Goal: Find specific page/section: Find specific page/section

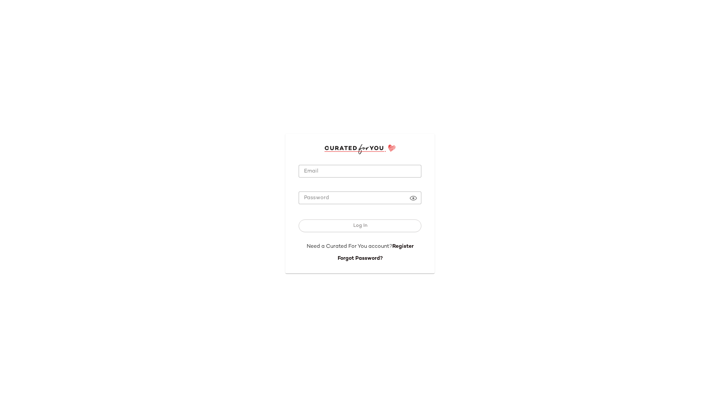
type input "**********"
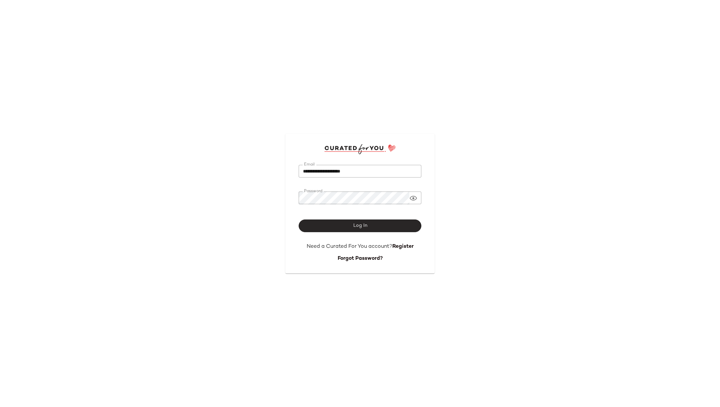
click at [341, 226] on button "Log In" at bounding box center [360, 226] width 123 height 13
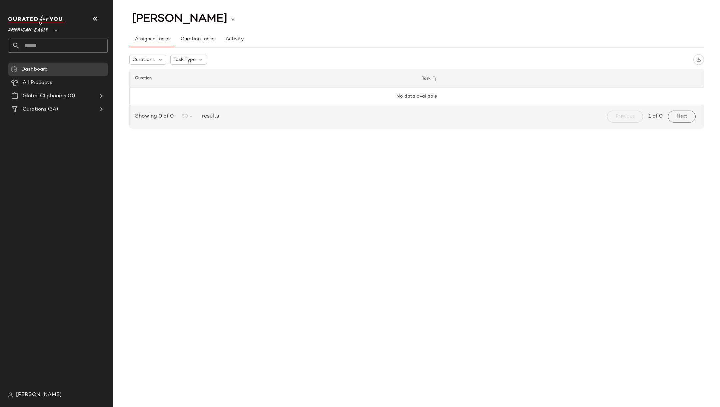
click at [37, 29] on span "American Eagle" at bounding box center [28, 29] width 40 height 12
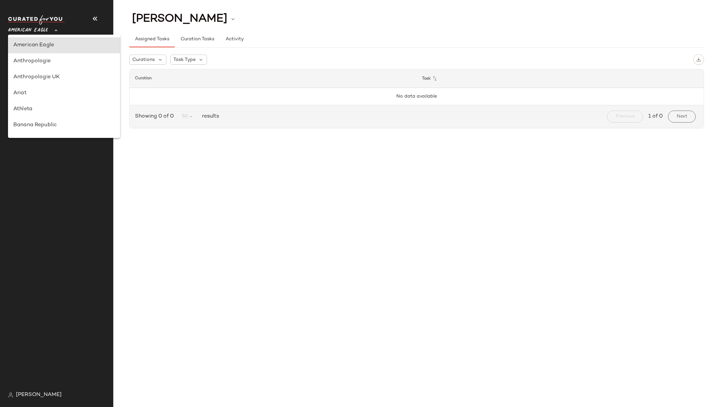
type input "**"
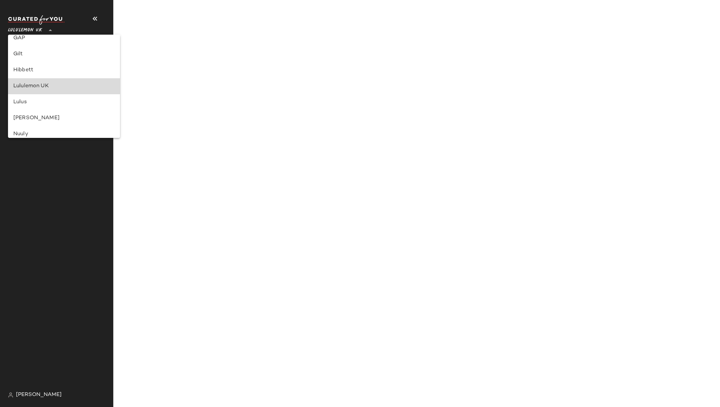
click at [64, 87] on div "Lululemon UK" at bounding box center [63, 86] width 101 height 8
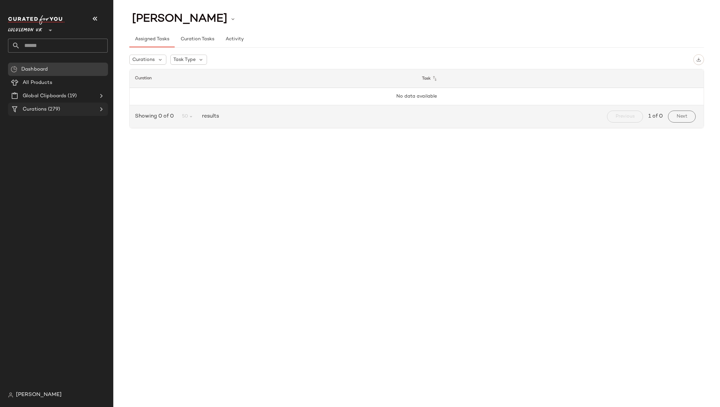
click at [106, 110] on Curations "Curations (279)" at bounding box center [58, 109] width 100 height 13
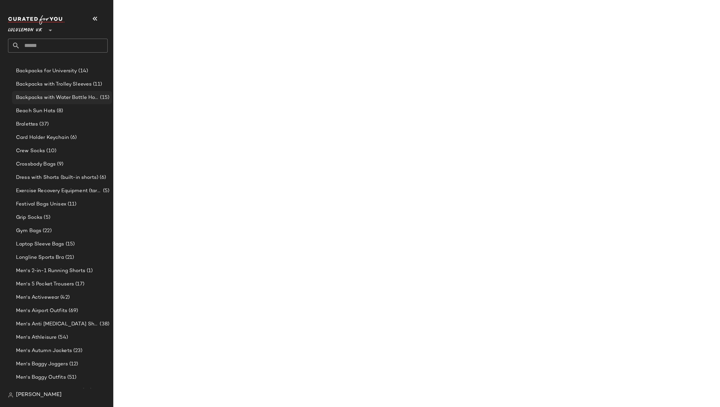
scroll to position [78, 0]
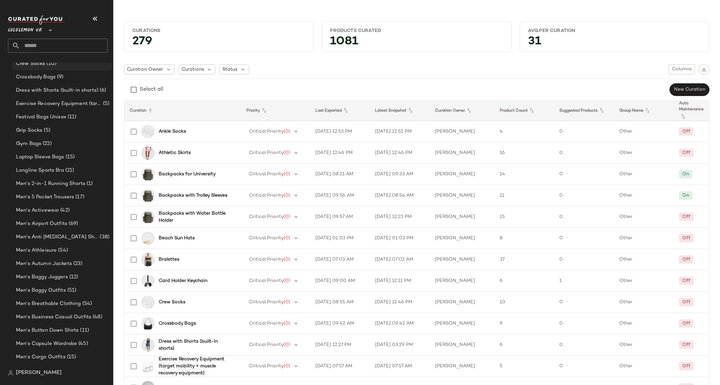
scroll to position [222, 0]
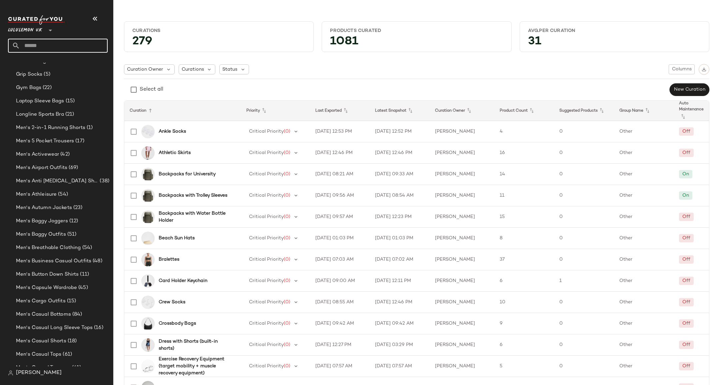
click at [48, 44] on input "text" at bounding box center [64, 46] width 88 height 14
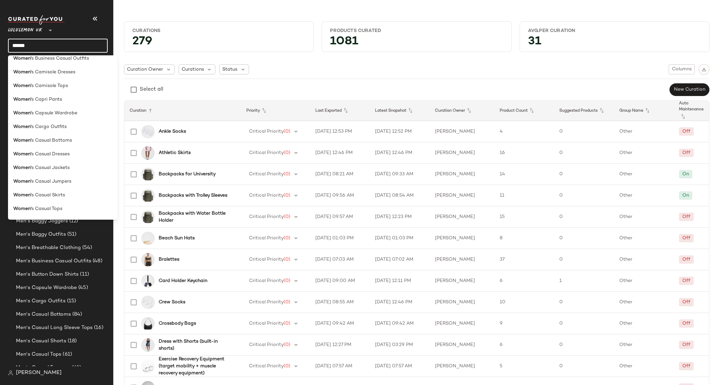
scroll to position [211, 0]
type input "******"
click at [72, 85] on div "Women' s Camisole Tops" at bounding box center [62, 86] width 99 height 7
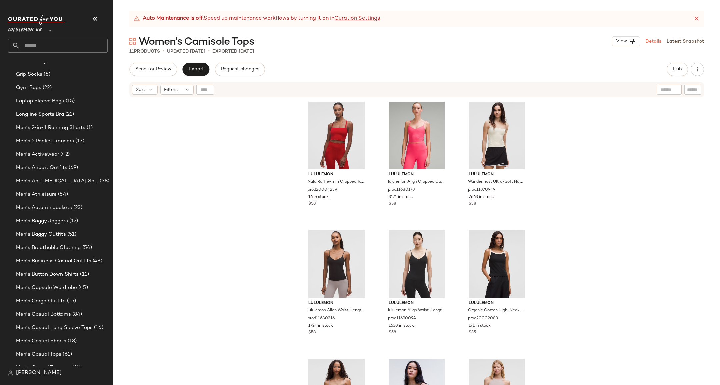
click at [650, 40] on link "Details" at bounding box center [654, 41] width 16 height 7
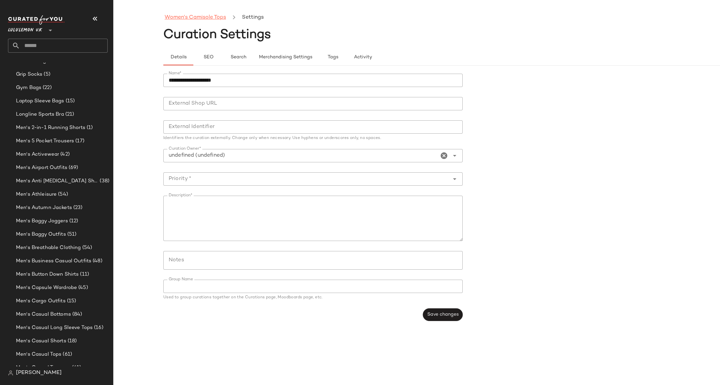
click at [197, 17] on link "Women's Camisole Tops" at bounding box center [195, 17] width 61 height 9
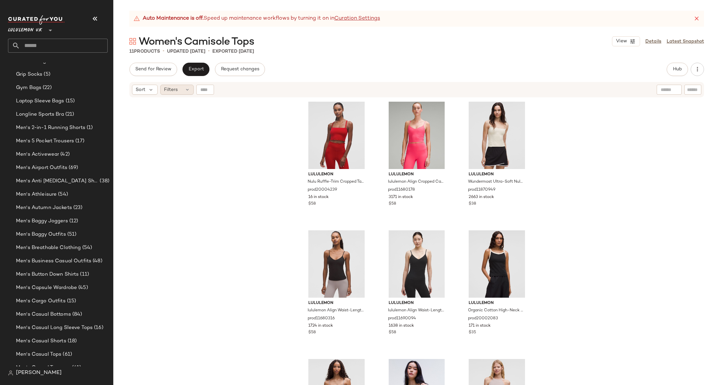
click at [181, 91] on div "Filters" at bounding box center [176, 90] width 33 height 10
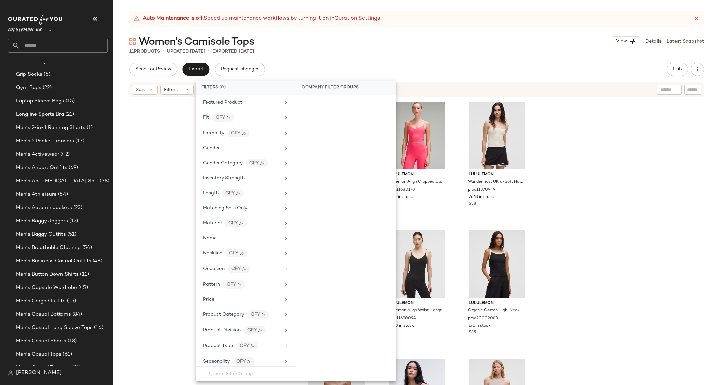
scroll to position [190, 0]
click at [276, 117] on div "Fit CFY" at bounding box center [242, 116] width 78 height 8
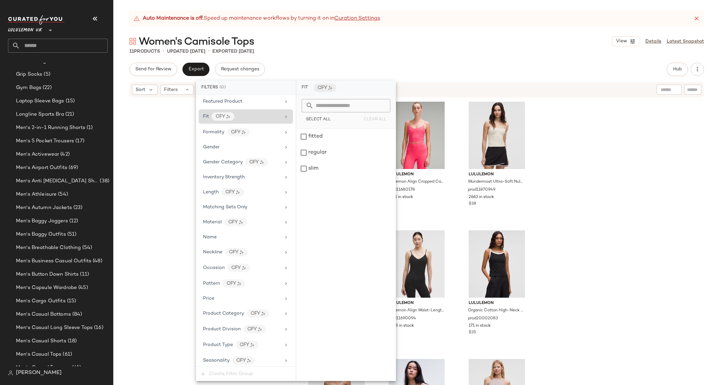
click at [276, 117] on div "Fit CFY" at bounding box center [242, 116] width 78 height 8
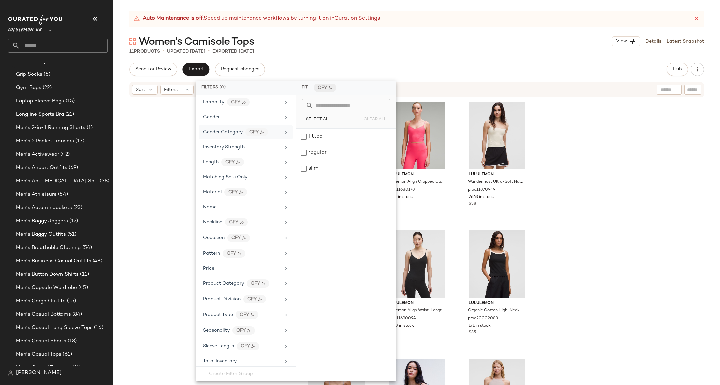
scroll to position [220, 0]
click at [265, 227] on div "Neckline CFY" at bounding box center [242, 223] width 78 height 8
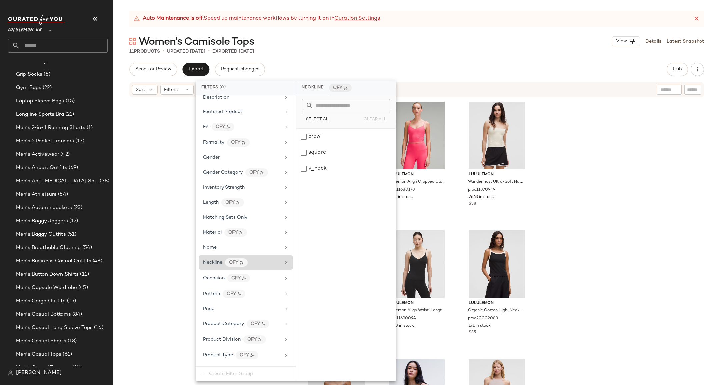
scroll to position [242, 0]
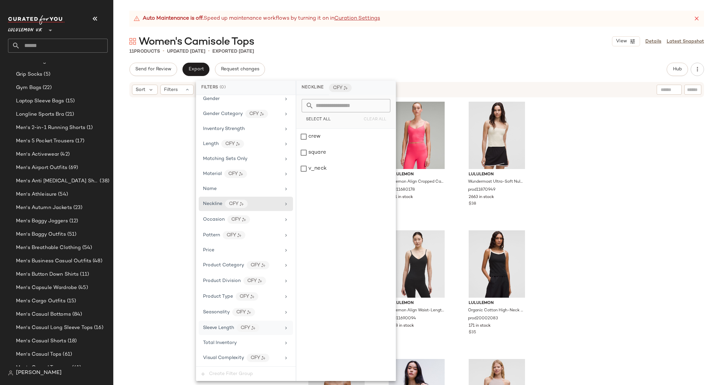
click at [268, 326] on div "Sleeve Length CFY" at bounding box center [242, 328] width 78 height 8
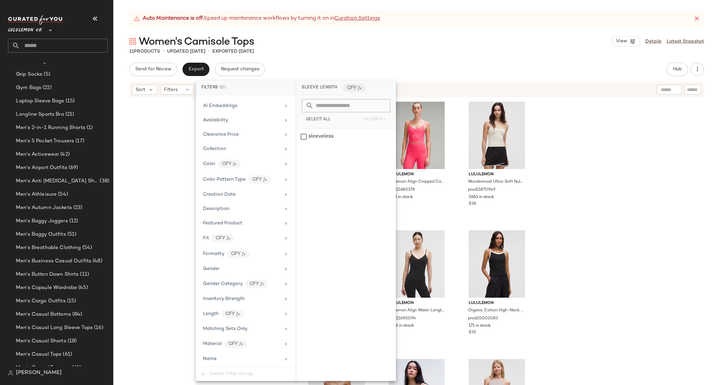
scroll to position [59, 0]
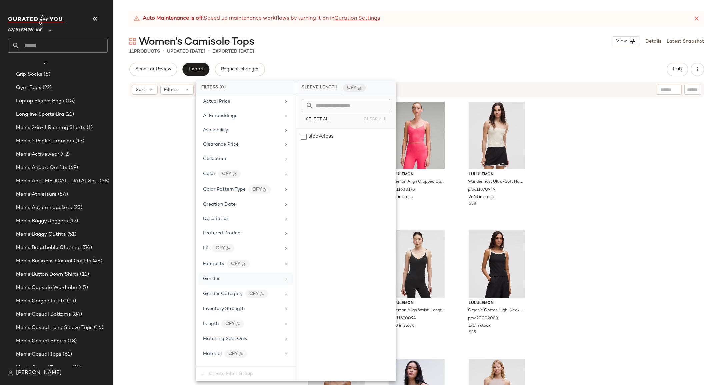
click at [265, 281] on div "Gender" at bounding box center [242, 278] width 78 height 7
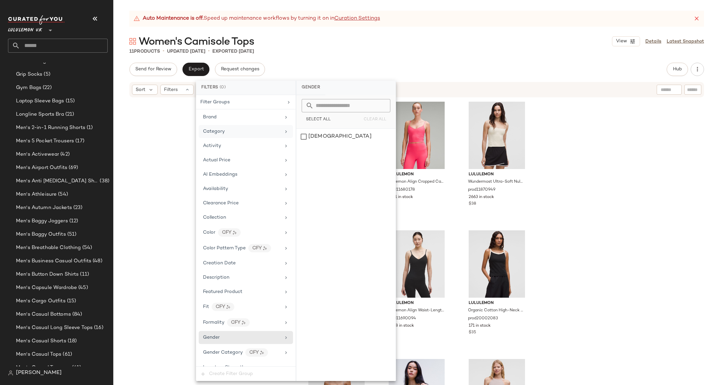
click at [249, 131] on div "Category" at bounding box center [242, 131] width 78 height 7
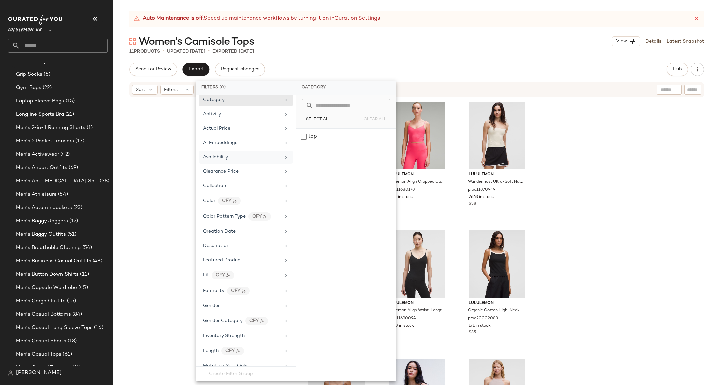
scroll to position [35, 0]
click at [257, 184] on div "Collection" at bounding box center [242, 182] width 78 height 7
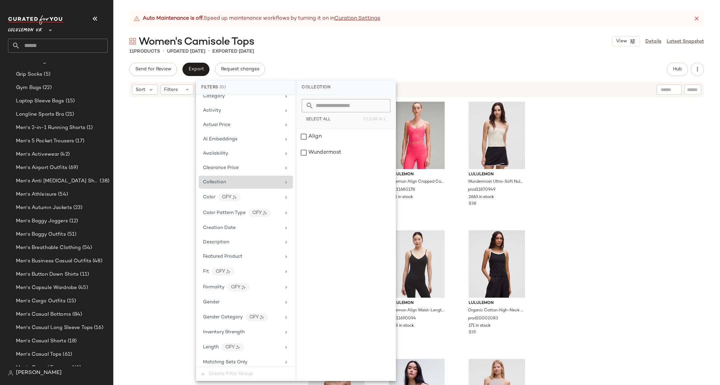
click at [255, 182] on div "Collection" at bounding box center [242, 182] width 78 height 7
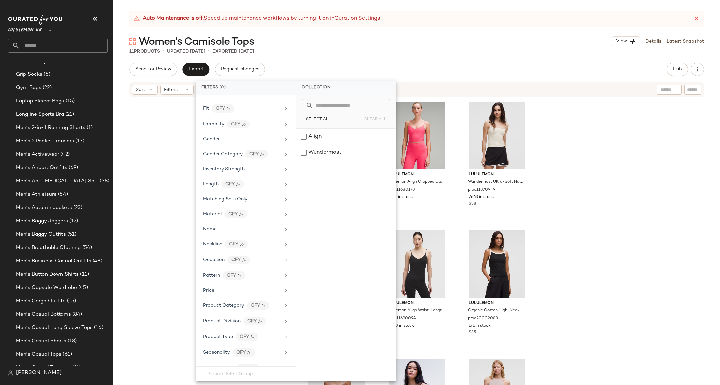
scroll to position [197, 0]
click at [252, 187] on div "Length CFY" at bounding box center [242, 185] width 78 height 8
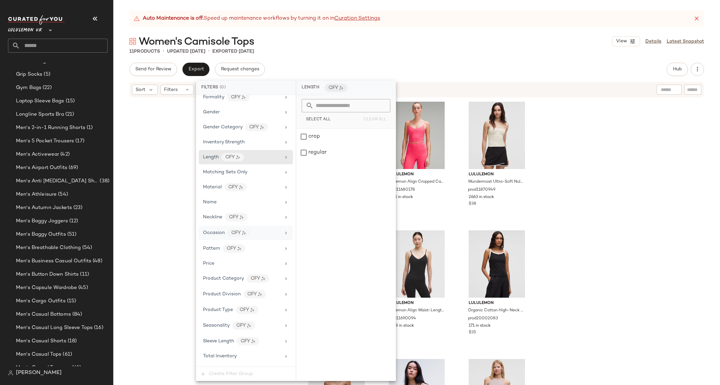
scroll to position [229, 0]
click at [238, 278] on div "Product Category" at bounding box center [223, 274] width 41 height 7
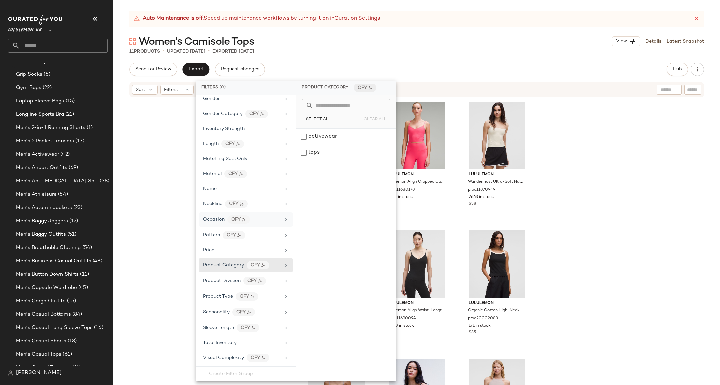
scroll to position [242, 0]
click at [252, 231] on div "Pattern CFY" at bounding box center [242, 235] width 78 height 8
click at [539, 146] on div "lululemon Nulu Ruffle-Trim Cropped Tank Top prod20004239 16 in stock $58 lulule…" at bounding box center [416, 250] width 607 height 304
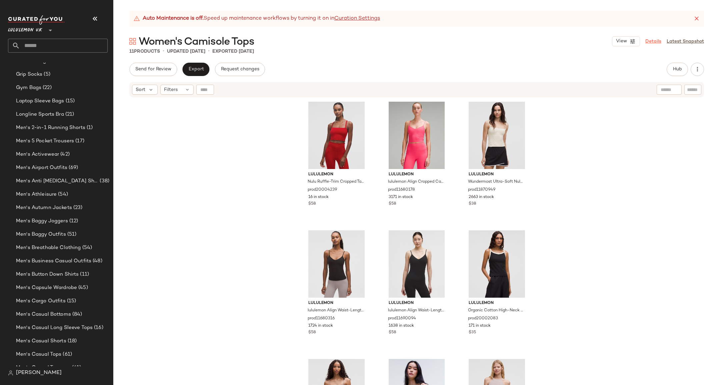
click at [651, 42] on link "Details" at bounding box center [654, 41] width 16 height 7
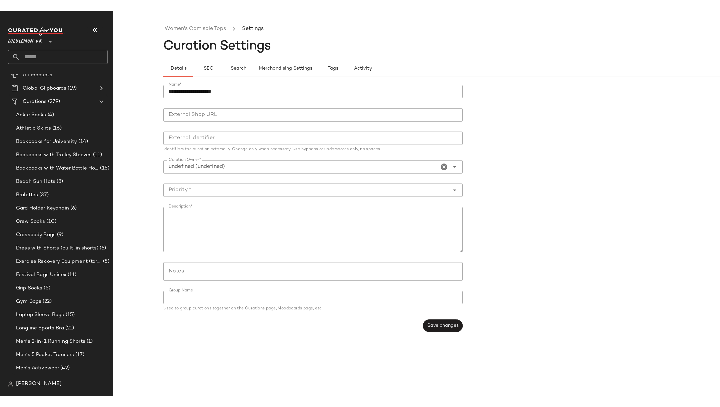
scroll to position [19, 0]
